Goal: Task Accomplishment & Management: Manage account settings

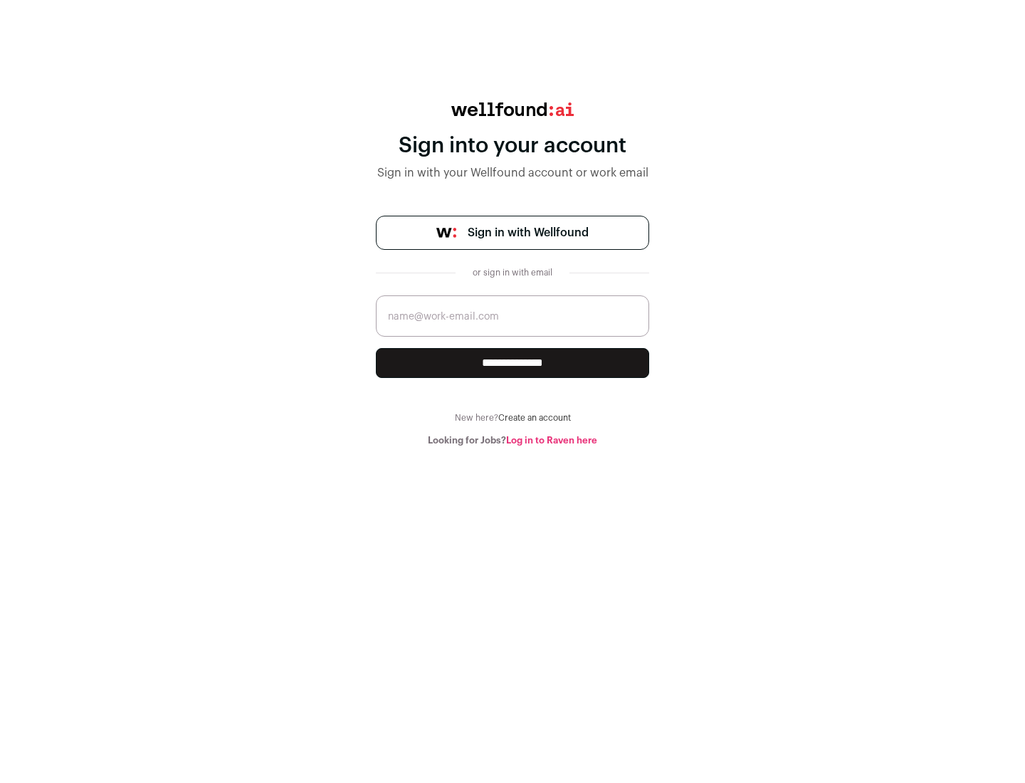
click at [527, 233] on span "Sign in with Wellfound" at bounding box center [527, 232] width 121 height 17
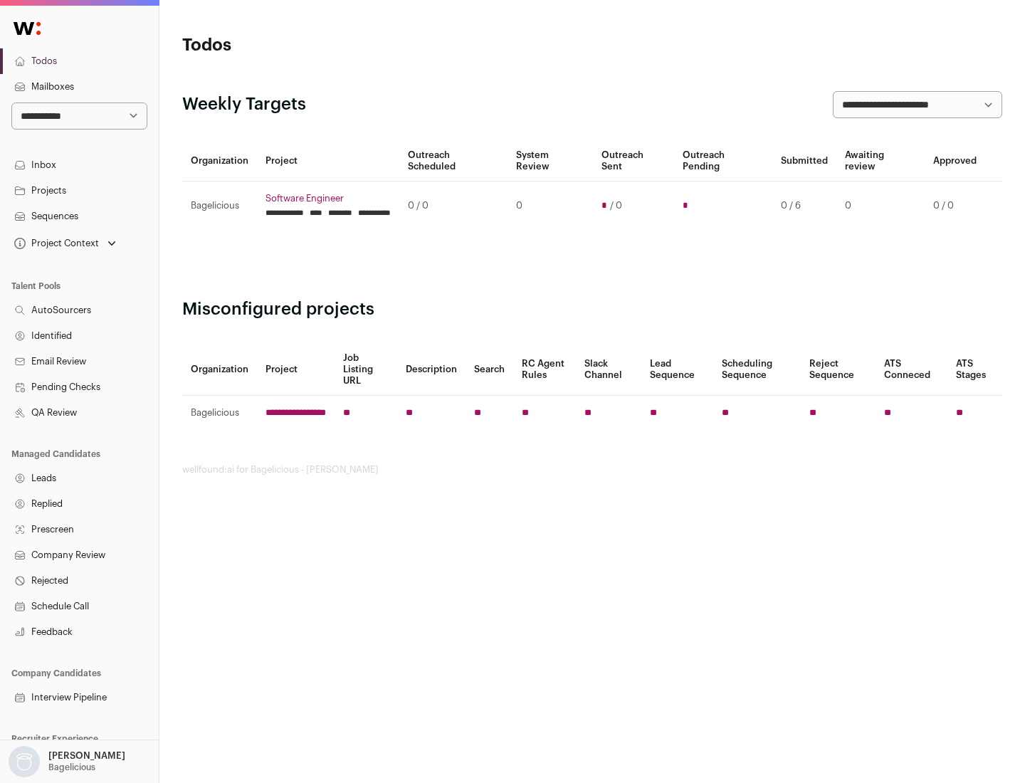
click at [79, 190] on link "Projects" at bounding box center [79, 191] width 159 height 26
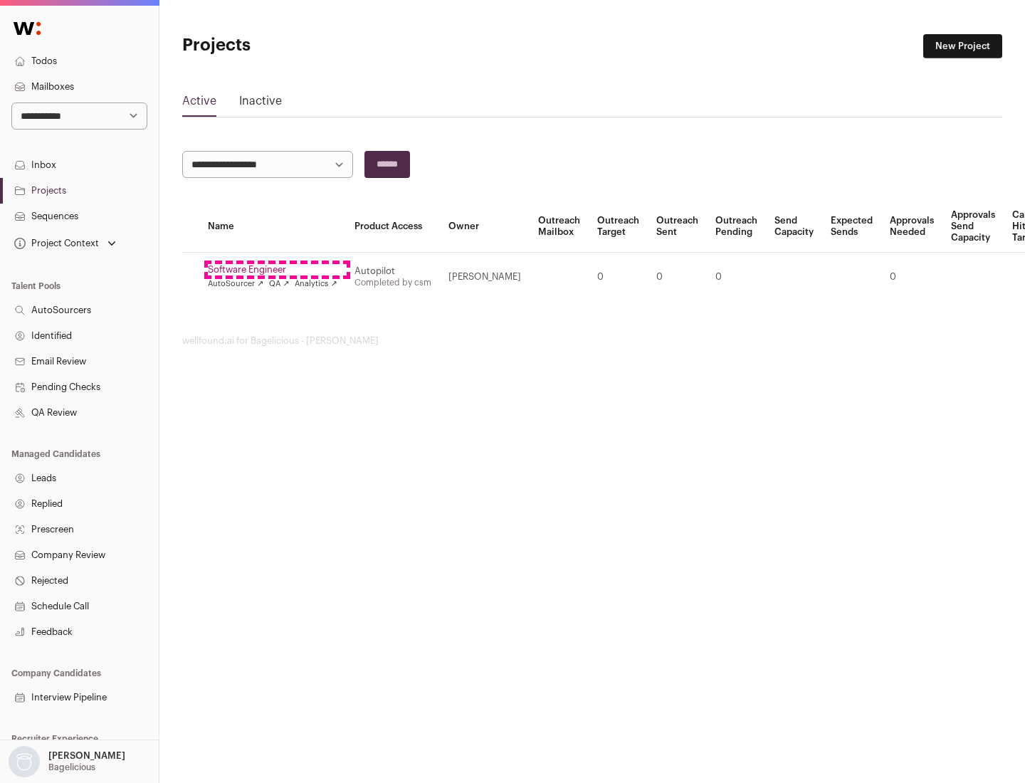
click at [277, 270] on link "Software Engineer" at bounding box center [272, 269] width 129 height 11
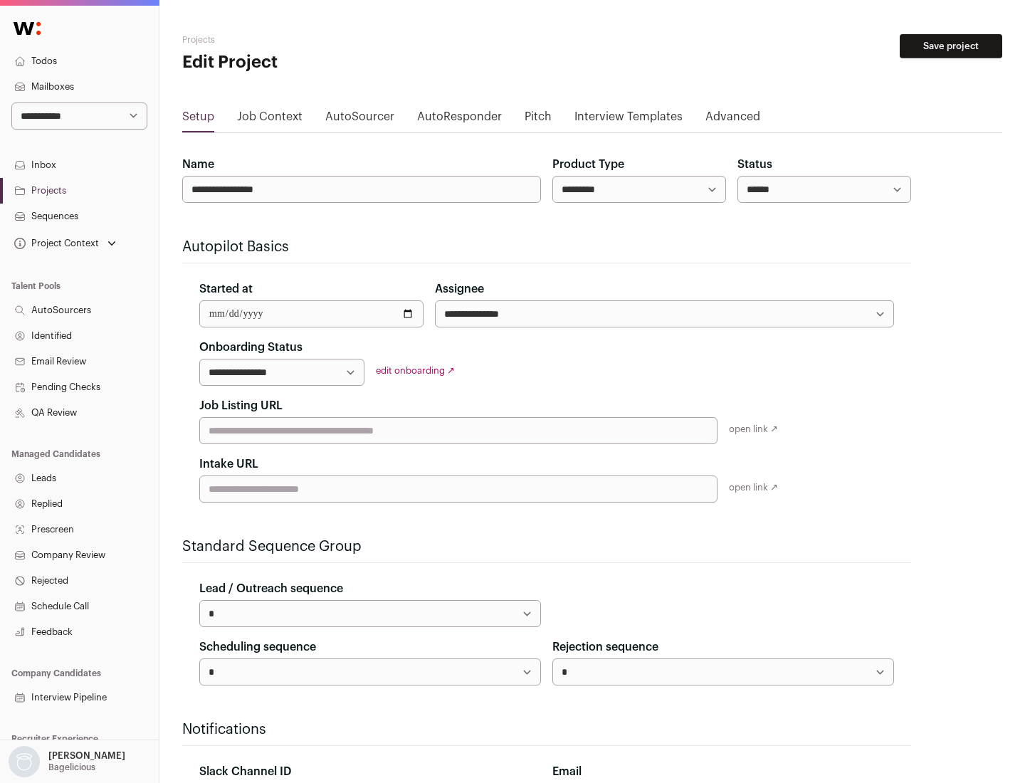
click at [951, 46] on button "Save project" at bounding box center [950, 46] width 102 height 24
